Goal: Download file/media

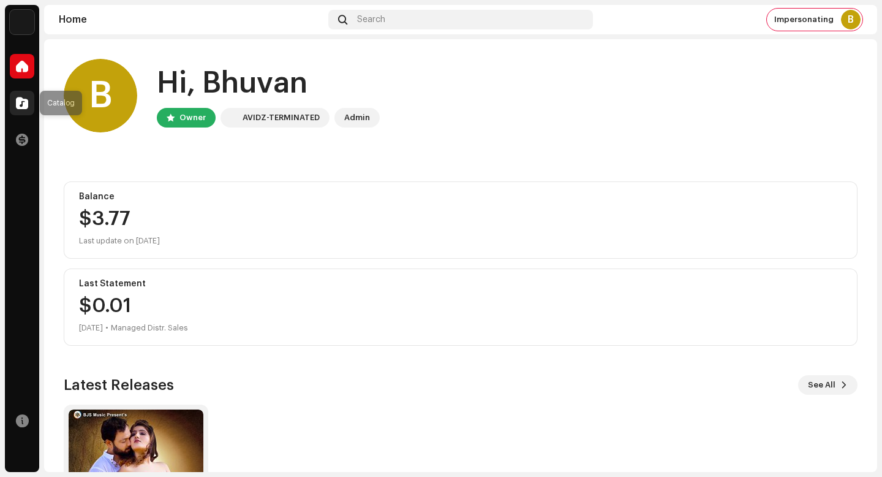
click at [22, 100] on span at bounding box center [22, 103] width 12 height 10
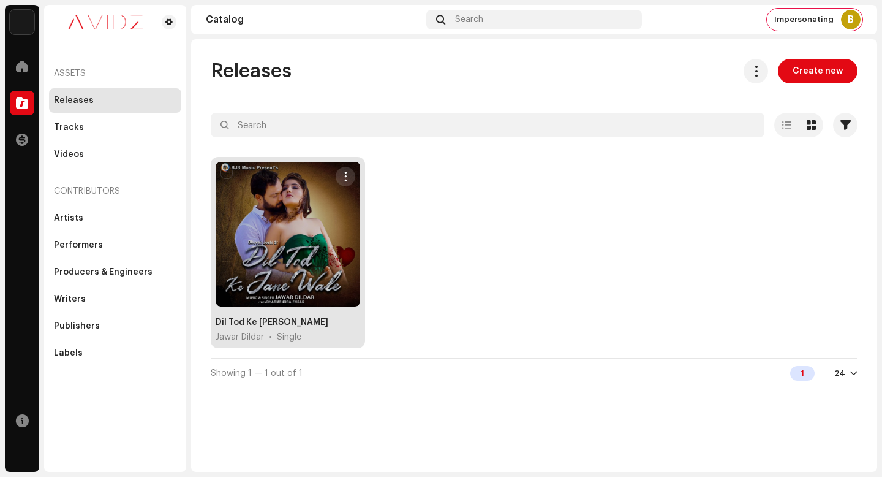
click at [345, 178] on span "button" at bounding box center [345, 176] width 9 height 10
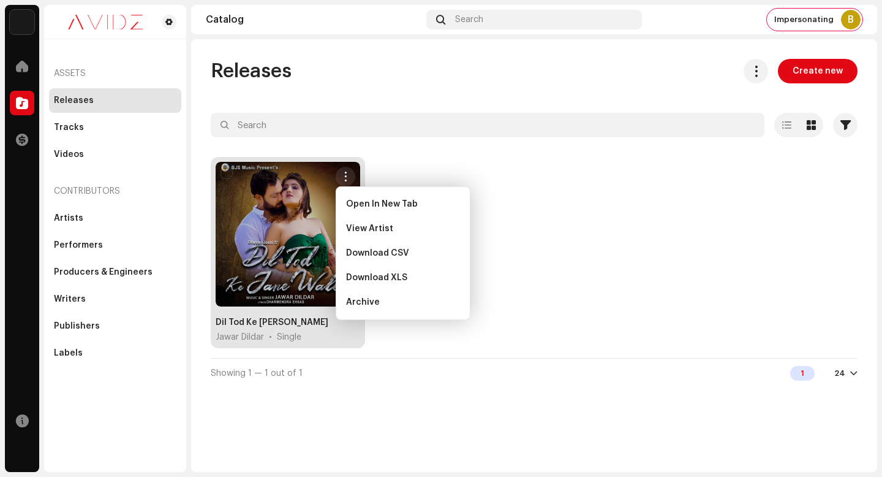
click at [562, 297] on div "Dil Tod Ke [PERSON_NAME] Jawar Dildar • Single" at bounding box center [534, 257] width 647 height 201
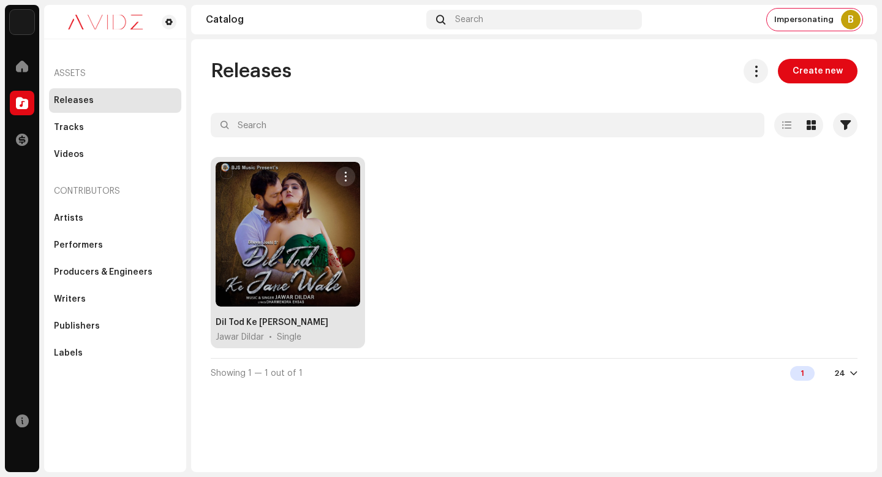
click at [350, 171] on span "button" at bounding box center [345, 176] width 9 height 10
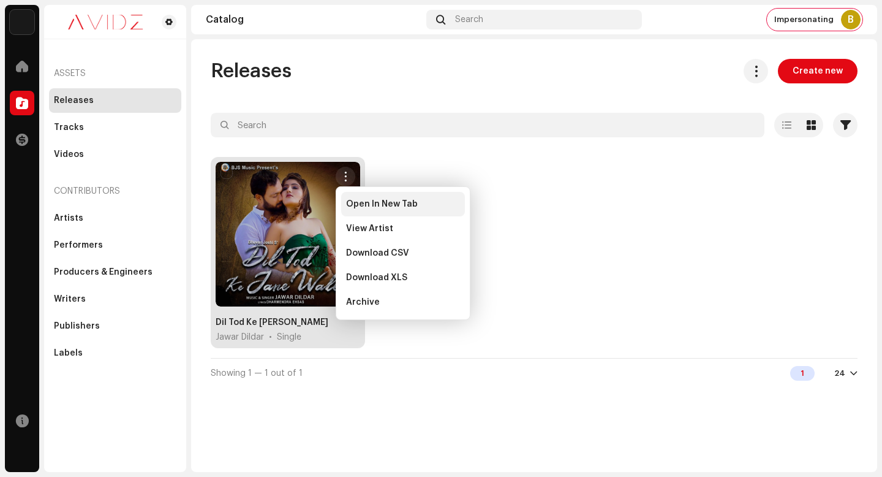
click at [396, 204] on span "Open In New Tab" at bounding box center [382, 204] width 72 height 10
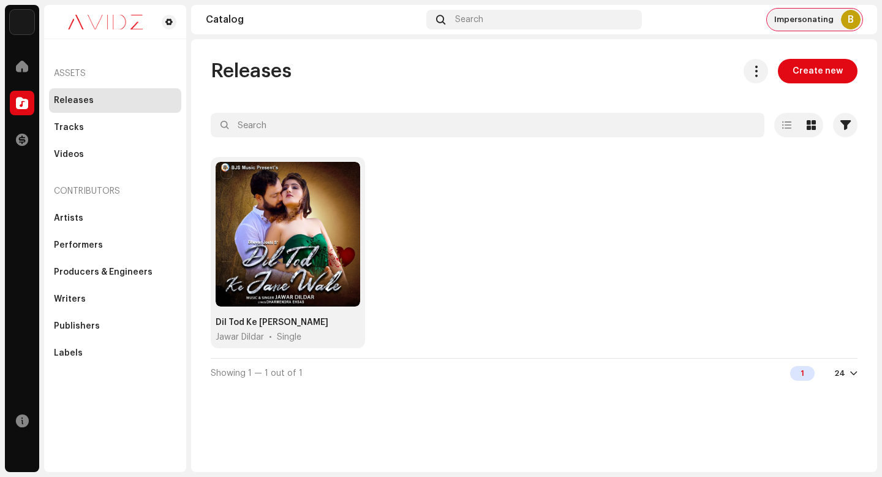
click at [803, 15] on span "Impersonating" at bounding box center [803, 20] width 59 height 10
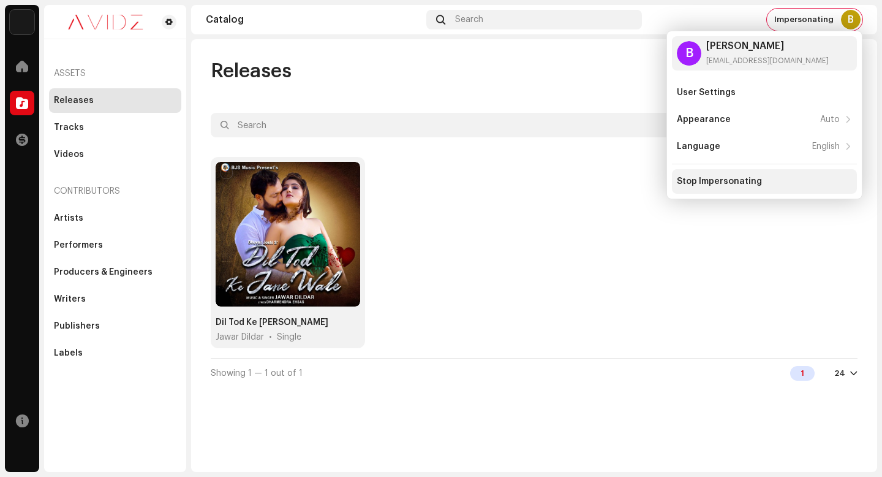
click at [774, 173] on div "Stop Impersonating" at bounding box center [764, 181] width 185 height 24
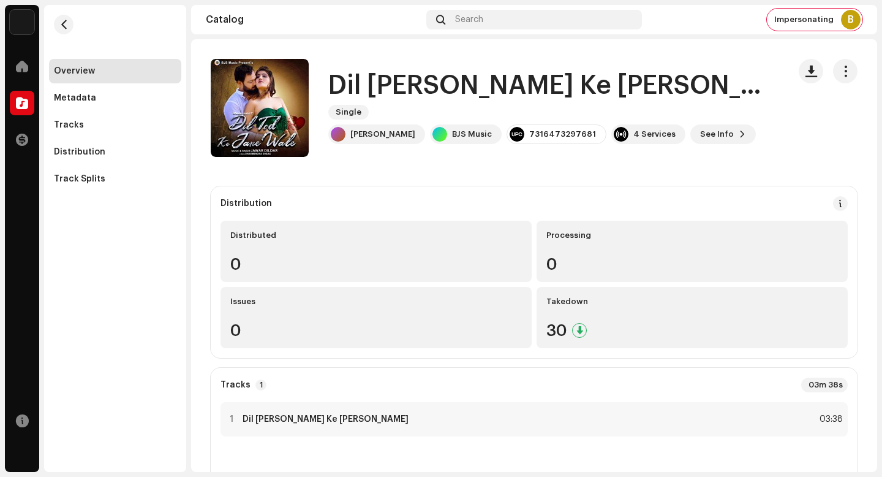
click at [402, 89] on h1 "Dil [PERSON_NAME] Ke [PERSON_NAME]" at bounding box center [553, 86] width 451 height 28
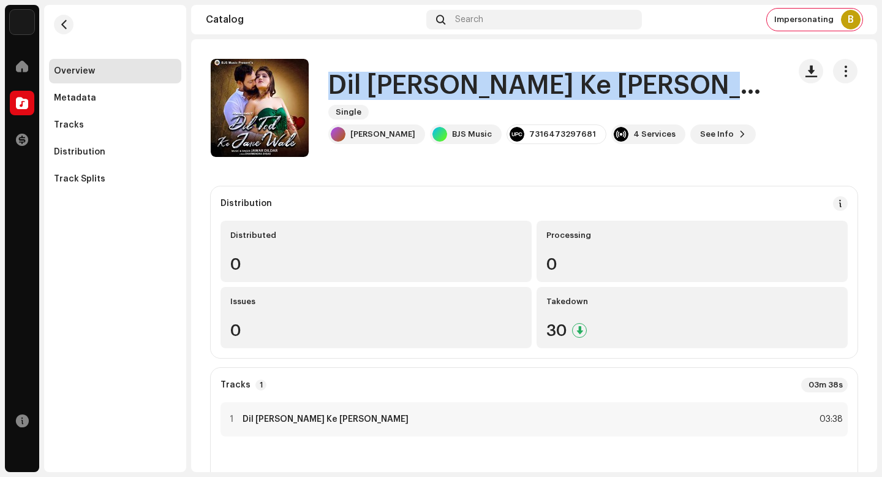
click at [402, 89] on h1 "Dil [PERSON_NAME] Ke [PERSON_NAME]" at bounding box center [553, 86] width 451 height 28
copy div "Dil Tod Ke Jane Wale Single"
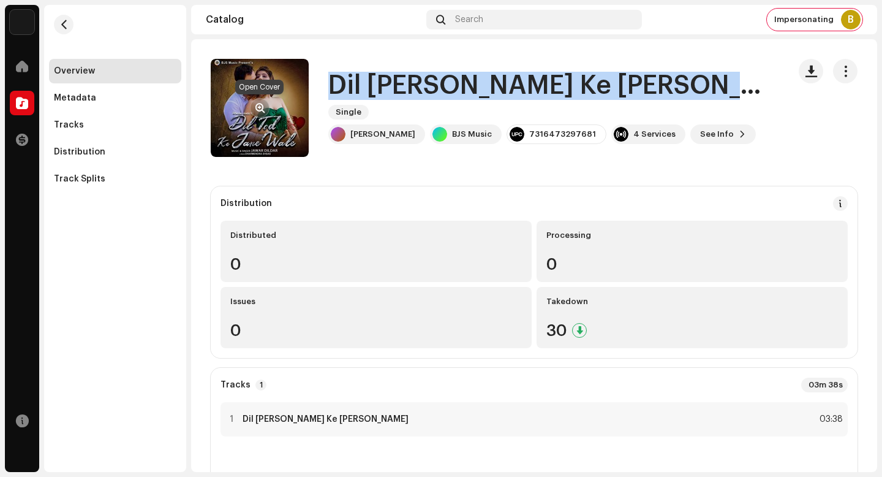
click at [260, 104] on span "button" at bounding box center [259, 108] width 9 height 10
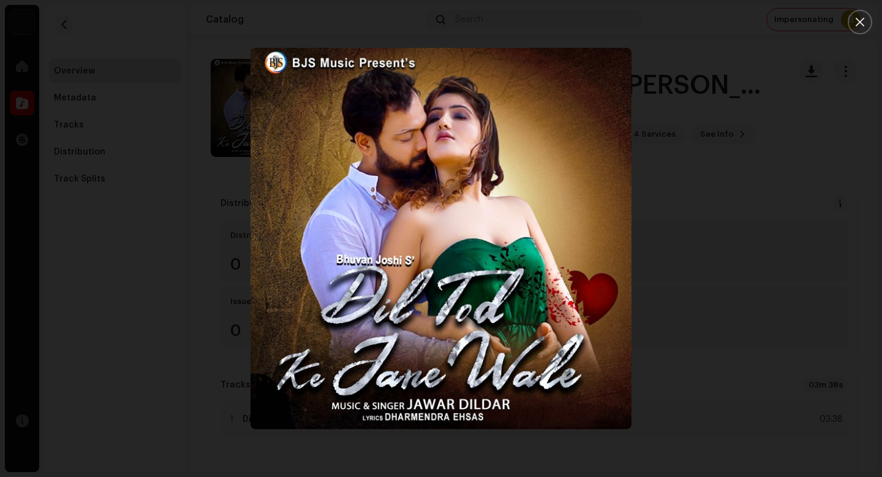
drag, startPoint x: 760, startPoint y: 315, endPoint x: 107, endPoint y: 154, distance: 672.5
click at [753, 315] on div at bounding box center [441, 238] width 882 height 477
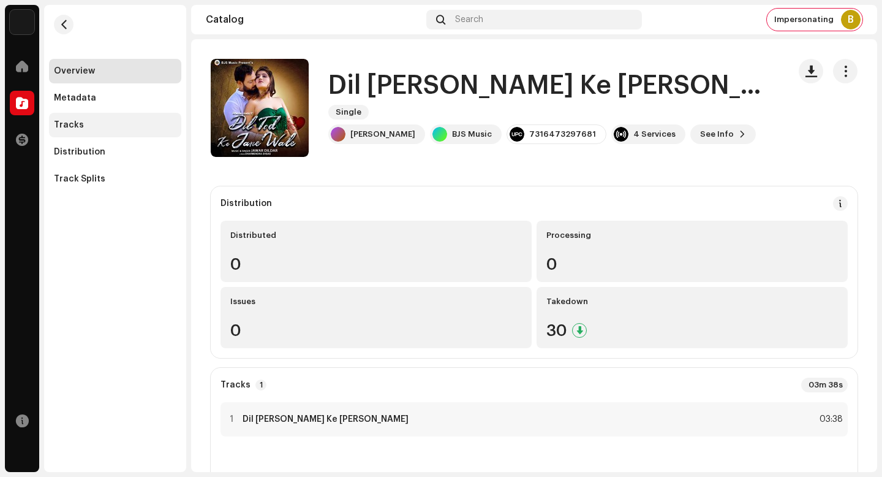
click at [110, 122] on div "Tracks" at bounding box center [115, 125] width 122 height 10
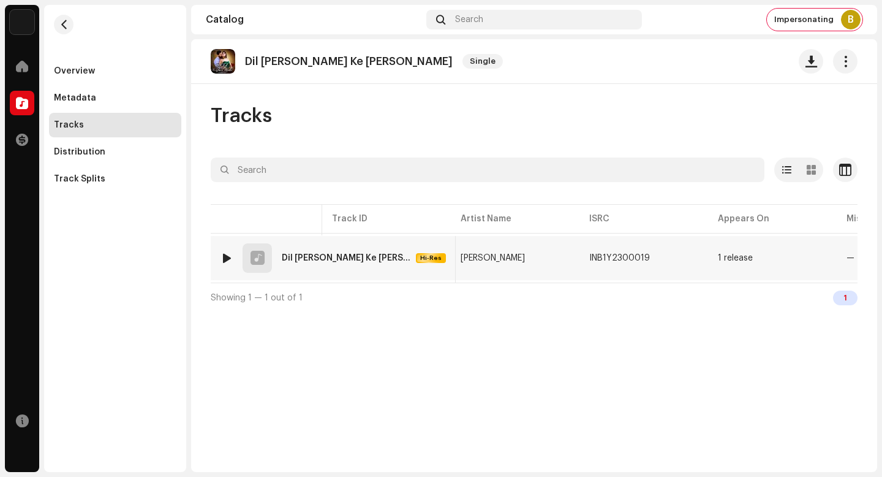
scroll to position [0, 178]
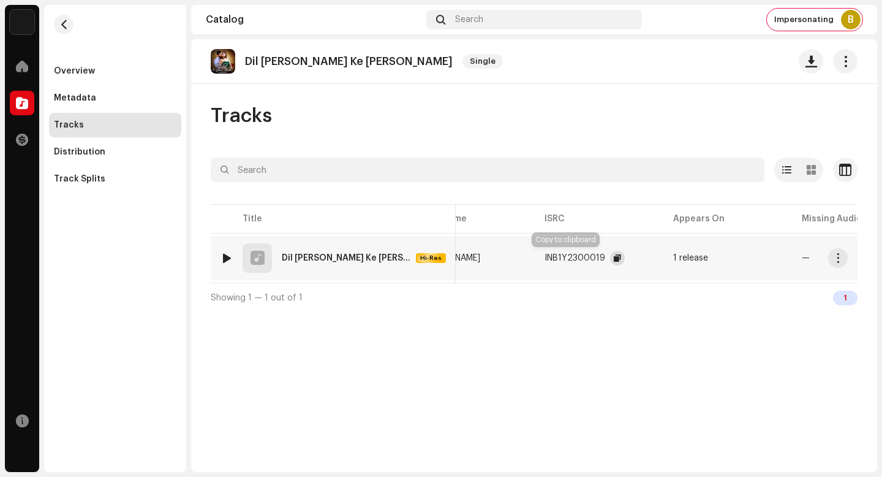
click at [614, 257] on span "button" at bounding box center [617, 258] width 7 height 10
click at [845, 255] on button "button" at bounding box center [838, 258] width 20 height 20
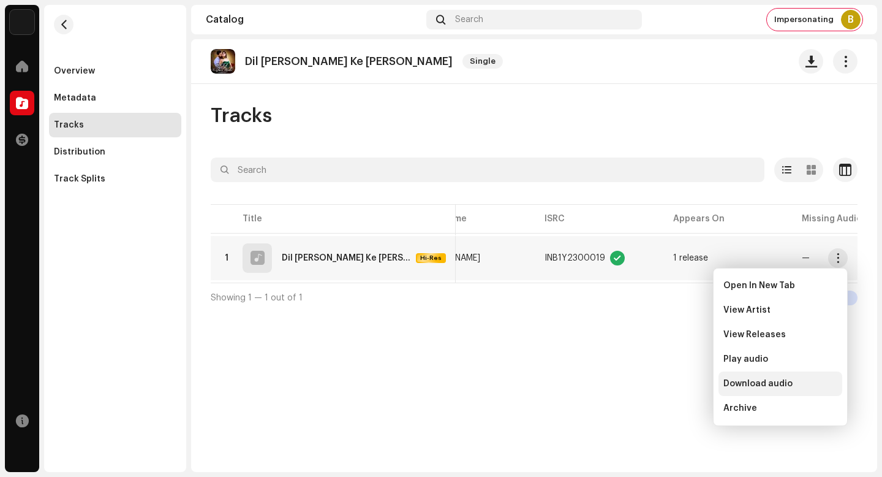
click at [798, 388] on div "Download audio" at bounding box center [780, 384] width 114 height 10
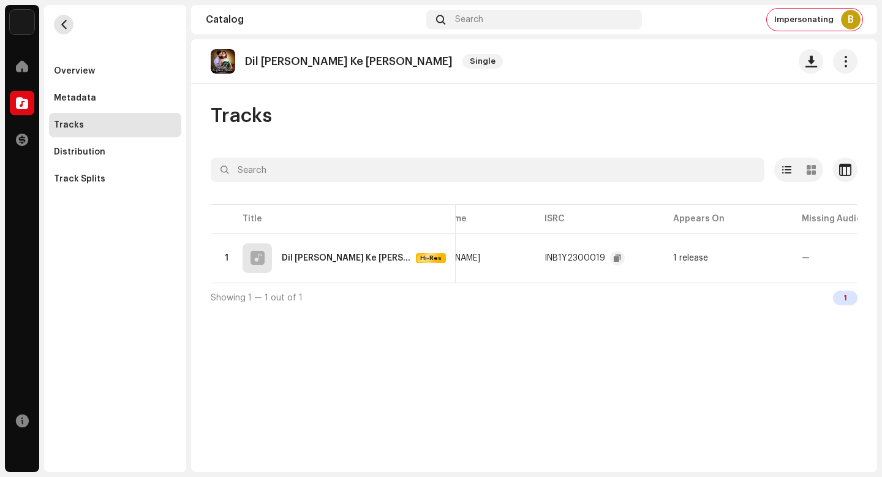
click at [66, 22] on span "button" at bounding box center [63, 25] width 9 height 10
click at [58, 21] on button "button" at bounding box center [64, 25] width 20 height 20
click at [142, 97] on div "Metadata" at bounding box center [115, 98] width 122 height 10
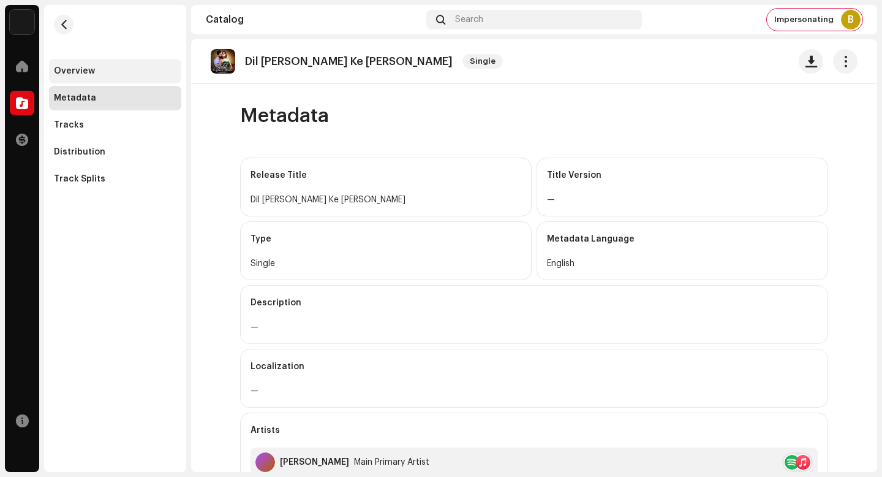
click at [94, 66] on div "Overview" at bounding box center [115, 71] width 122 height 10
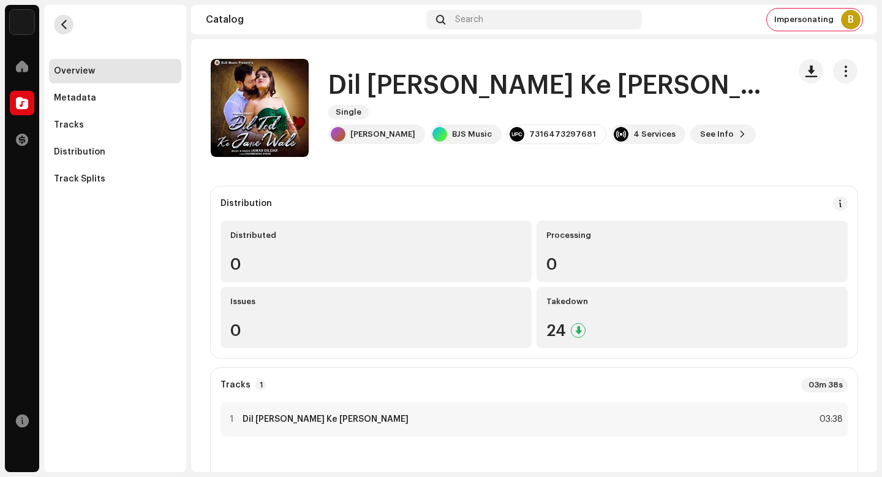
click at [70, 22] on button "button" at bounding box center [64, 25] width 20 height 20
